Goal: Find specific page/section: Find specific page/section

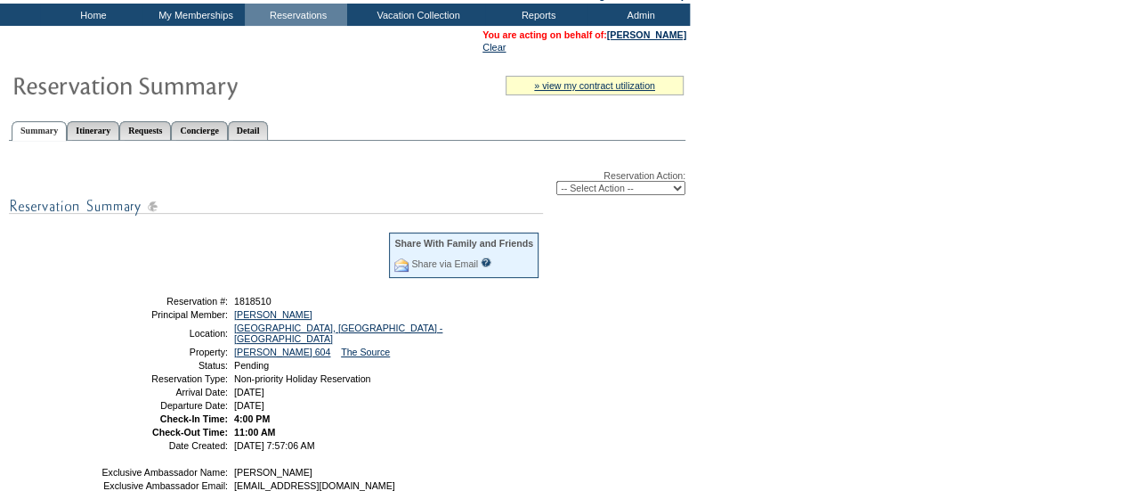
scroll to position [93, 0]
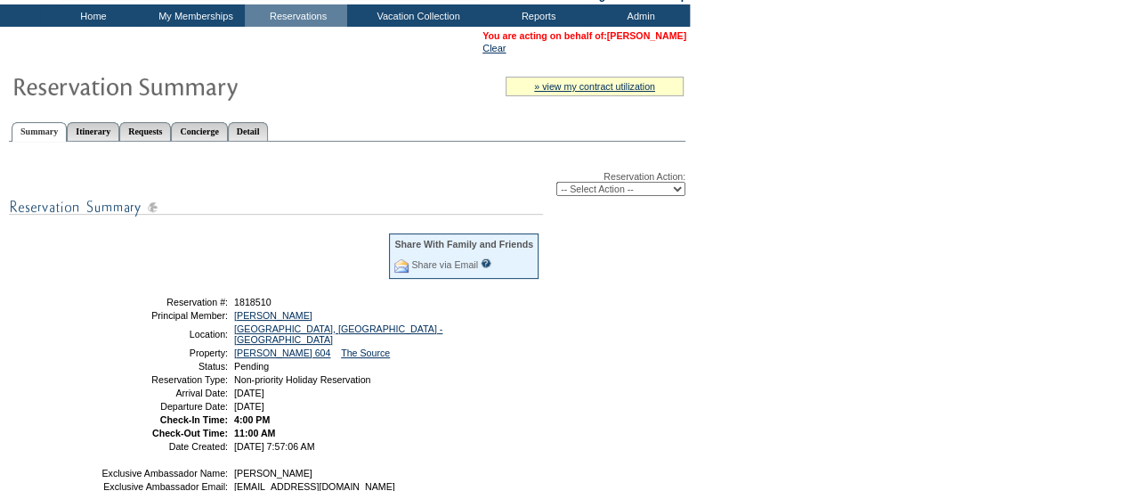
click at [643, 37] on link "[PERSON_NAME]" at bounding box center [646, 35] width 79 height 11
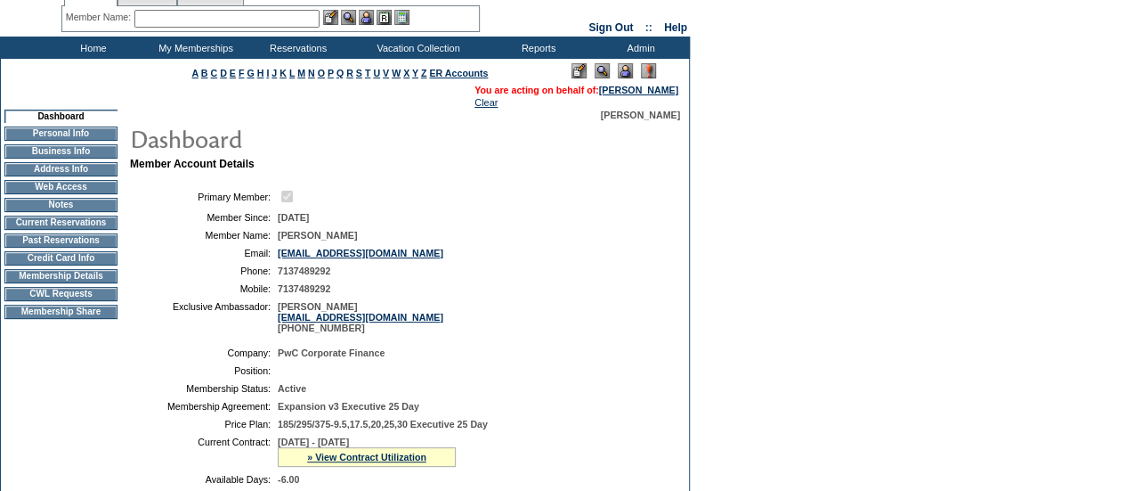
scroll to position [62, 0]
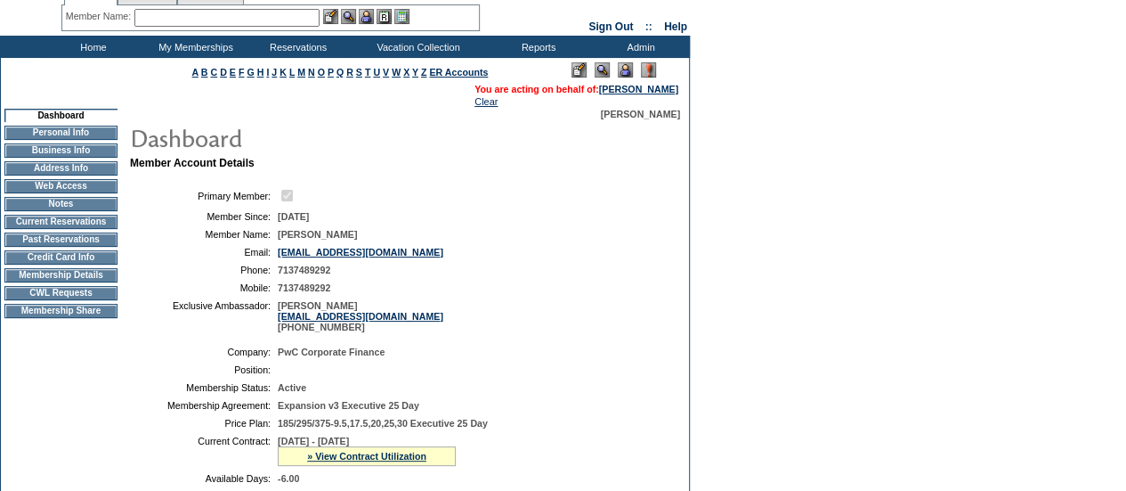
click at [91, 282] on td "Membership Details" at bounding box center [60, 275] width 113 height 14
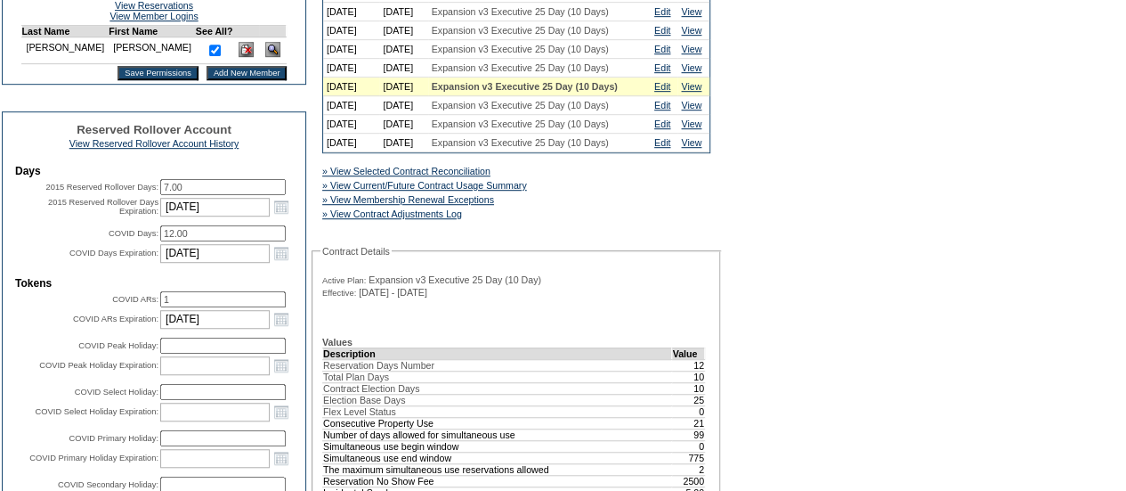
scroll to position [489, 0]
